Goal: Transaction & Acquisition: Purchase product/service

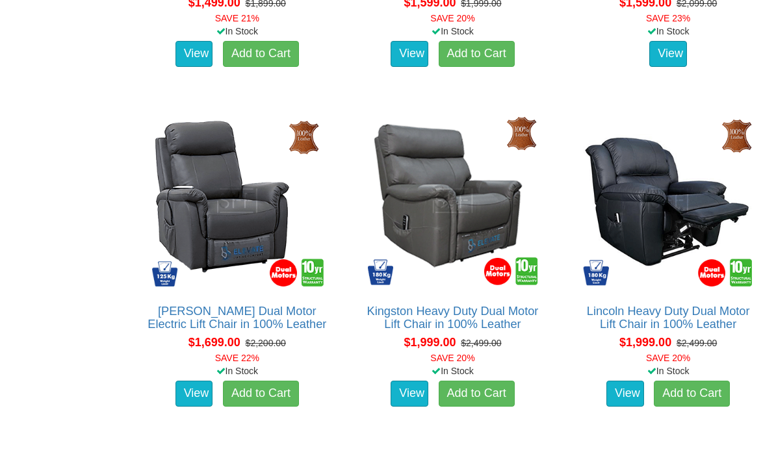
scroll to position [1432, 0]
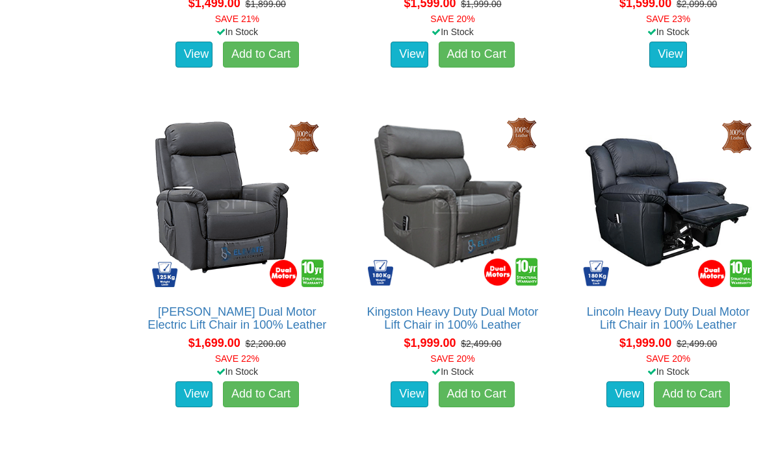
click at [639, 403] on link "View" at bounding box center [625, 394] width 38 height 26
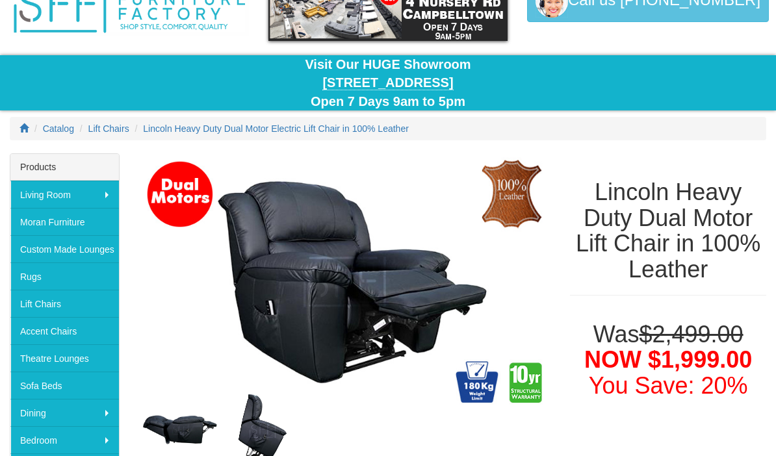
scroll to position [75, 0]
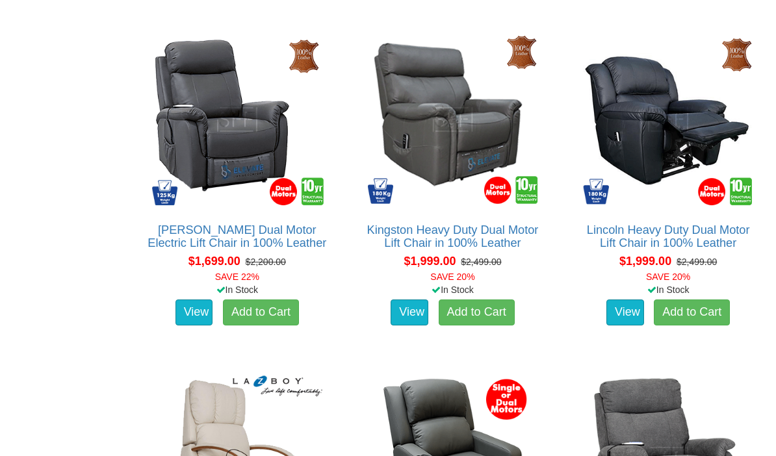
scroll to position [1512, 0]
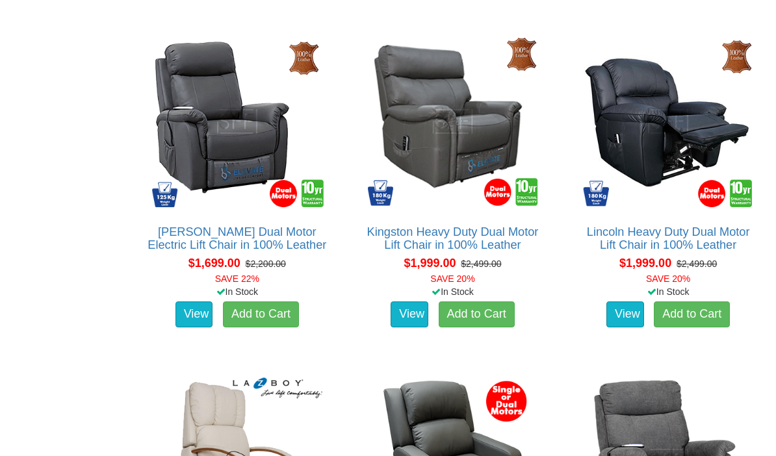
click at [695, 328] on link "Add to Cart" at bounding box center [692, 315] width 76 height 26
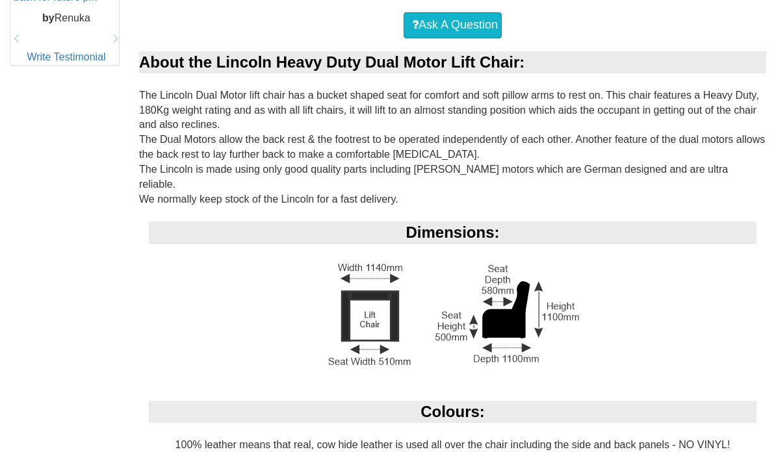
scroll to position [707, 0]
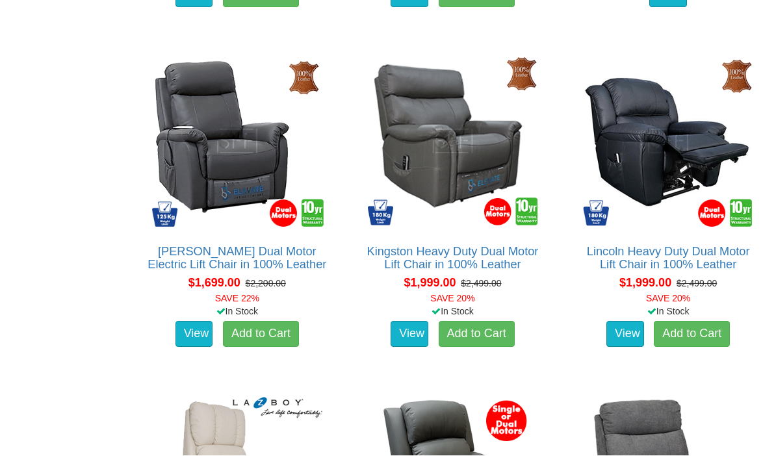
scroll to position [1492, 0]
